Goal: Check status: Check status

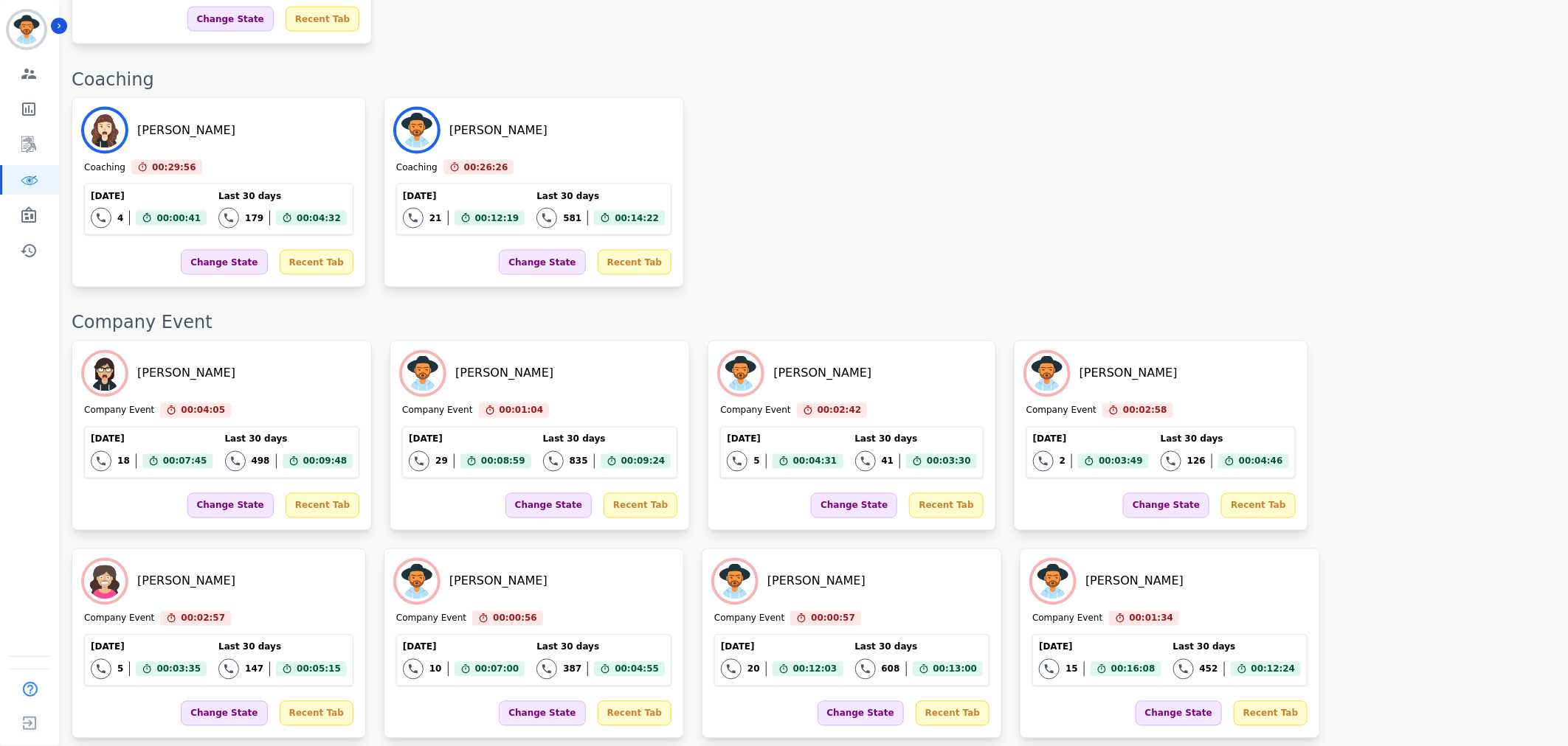
scroll to position [814, 0]
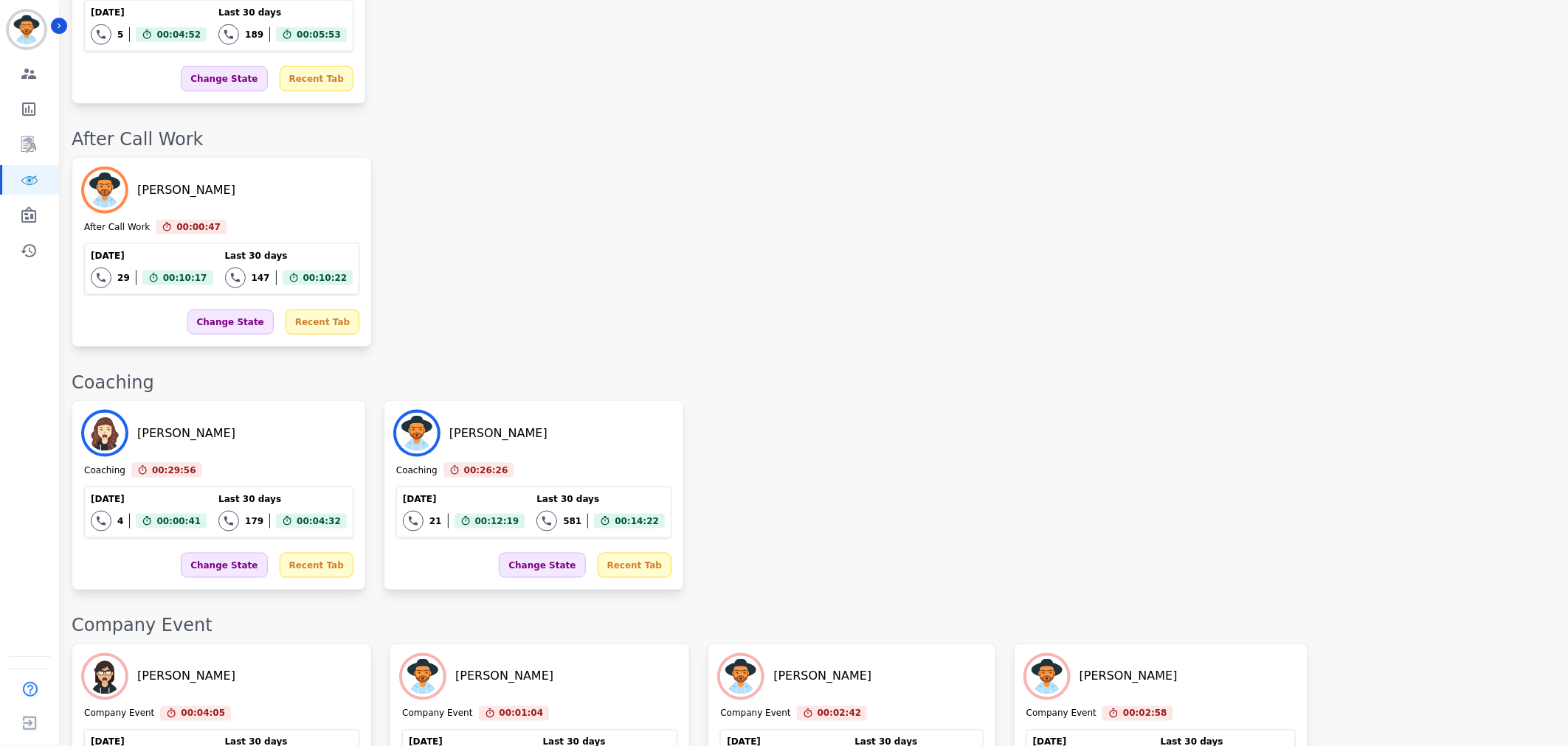
click at [846, 400] on div "[PERSON_NAME] Coaching 00:29:56 Current State: Coaching [DATE] 4 Total interact…" at bounding box center [812, 495] width 1482 height 190
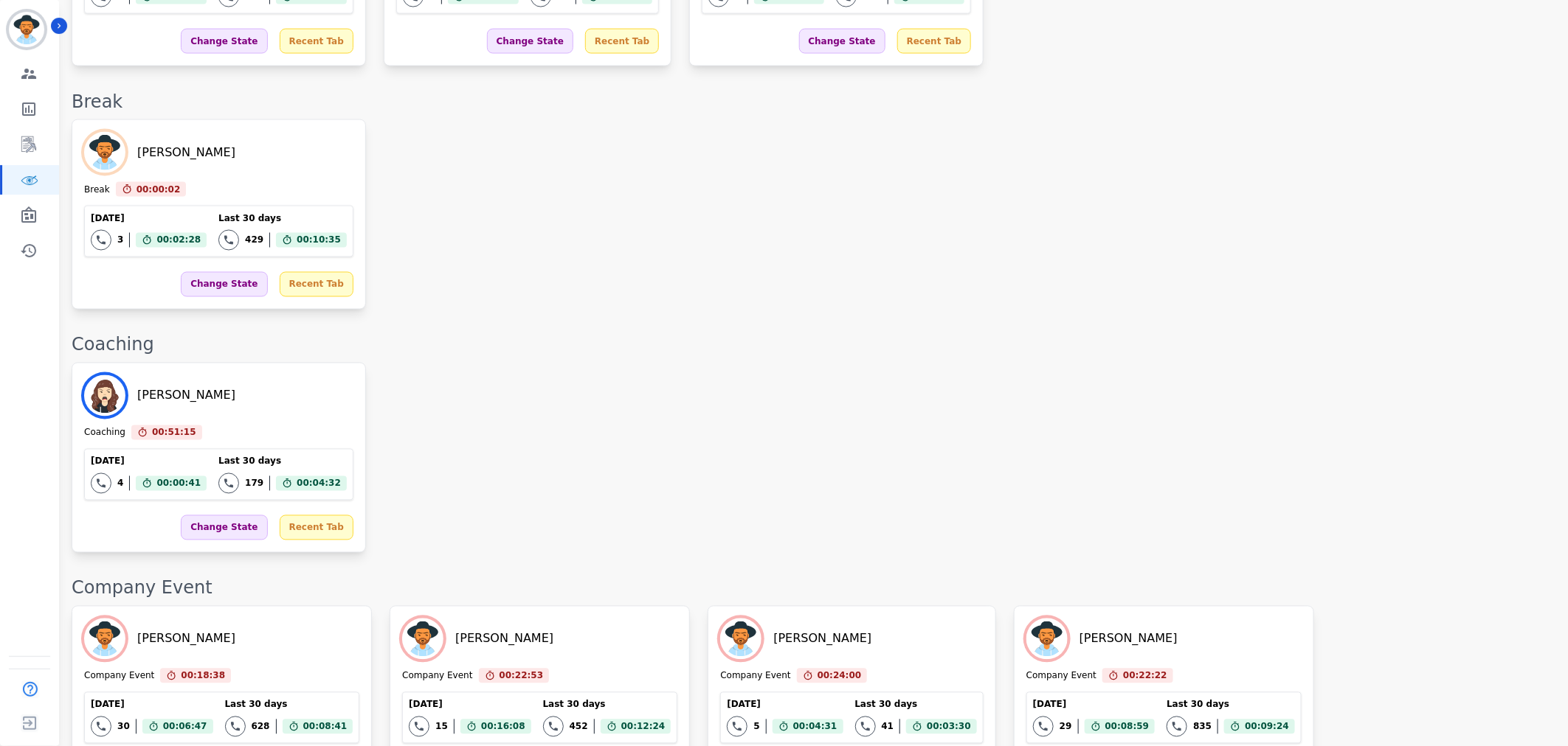
scroll to position [1491, 0]
